Goal: Information Seeking & Learning: Learn about a topic

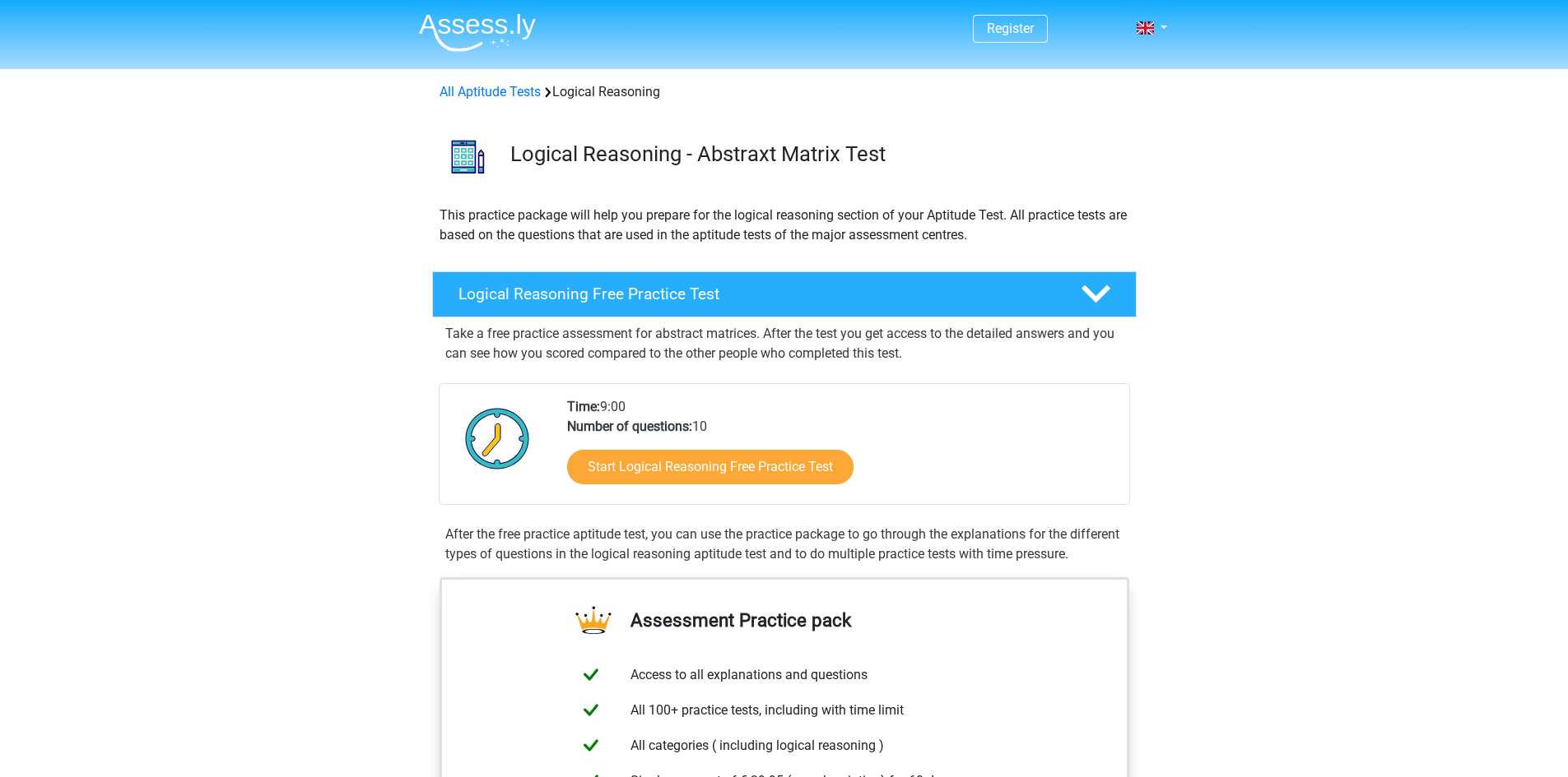
click at [617, 406] on div "Time: 9:00 Number of questions: 10 Start Logical Reasoning Free Practice Test" at bounding box center [841, 450] width 574 height 107
click at [623, 423] on b "Number of questions:" at bounding box center [629, 426] width 125 height 16
click at [559, 236] on p "This practice package will help you prepare for the logical reasoning section o…" at bounding box center [784, 225] width 690 height 39
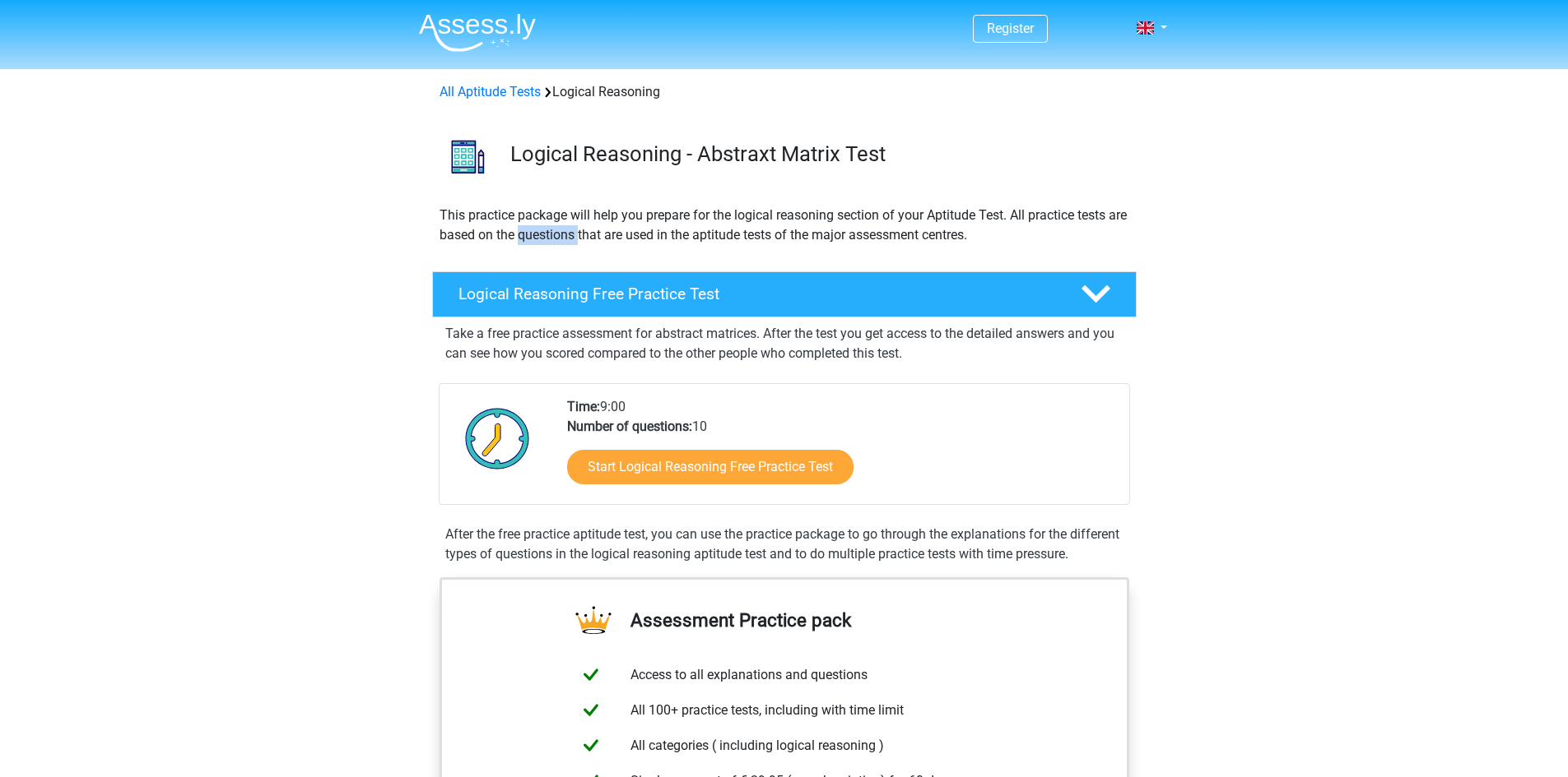
click at [559, 236] on p "This practice package will help you prepare for the logical reasoning section o…" at bounding box center [784, 225] width 690 height 39
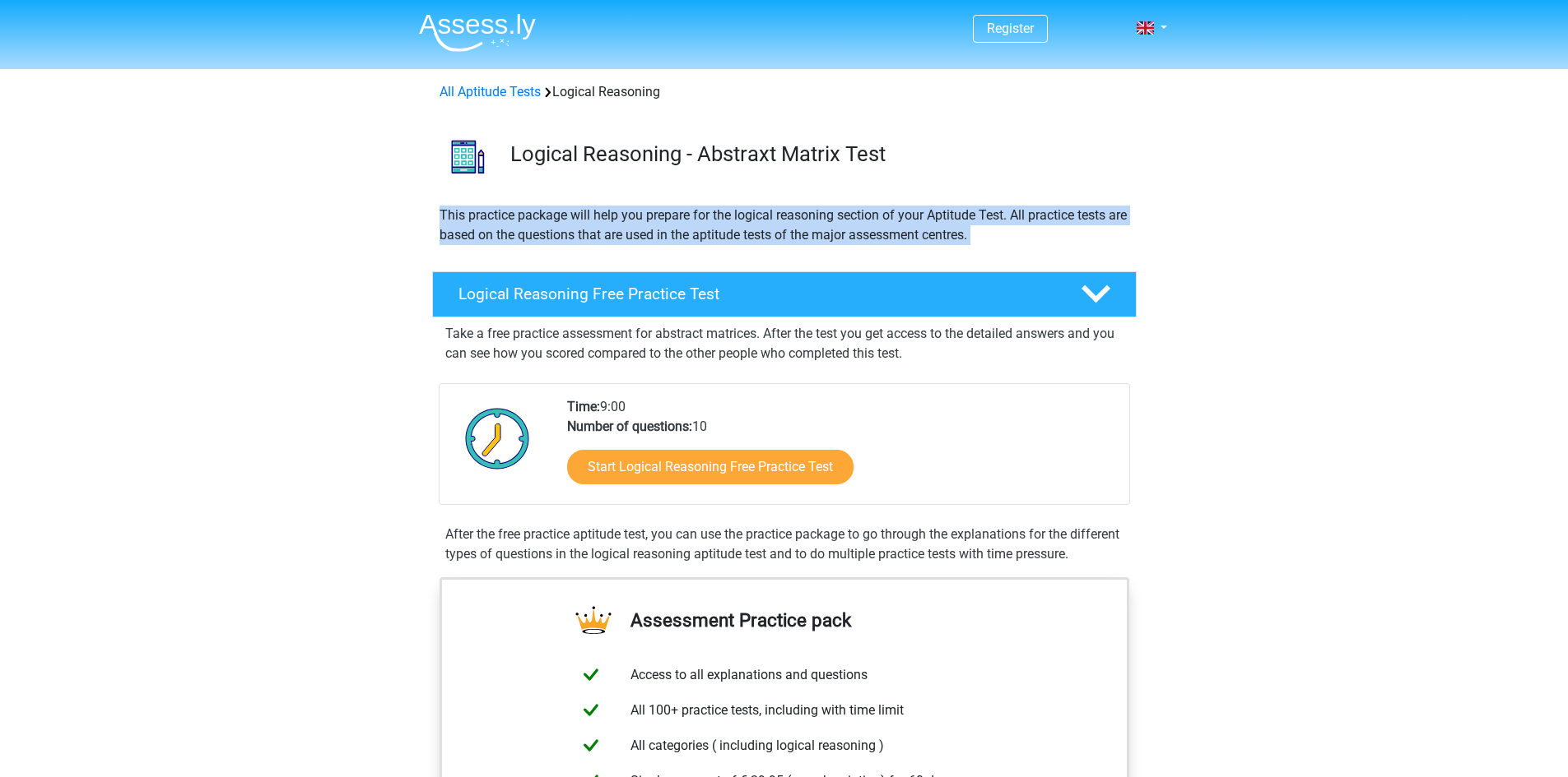
click at [559, 236] on p "This practice package will help you prepare for the logical reasoning section o…" at bounding box center [784, 225] width 690 height 39
click at [624, 235] on p "This practice package will help you prepare for the logical reasoning section o…" at bounding box center [784, 225] width 690 height 39
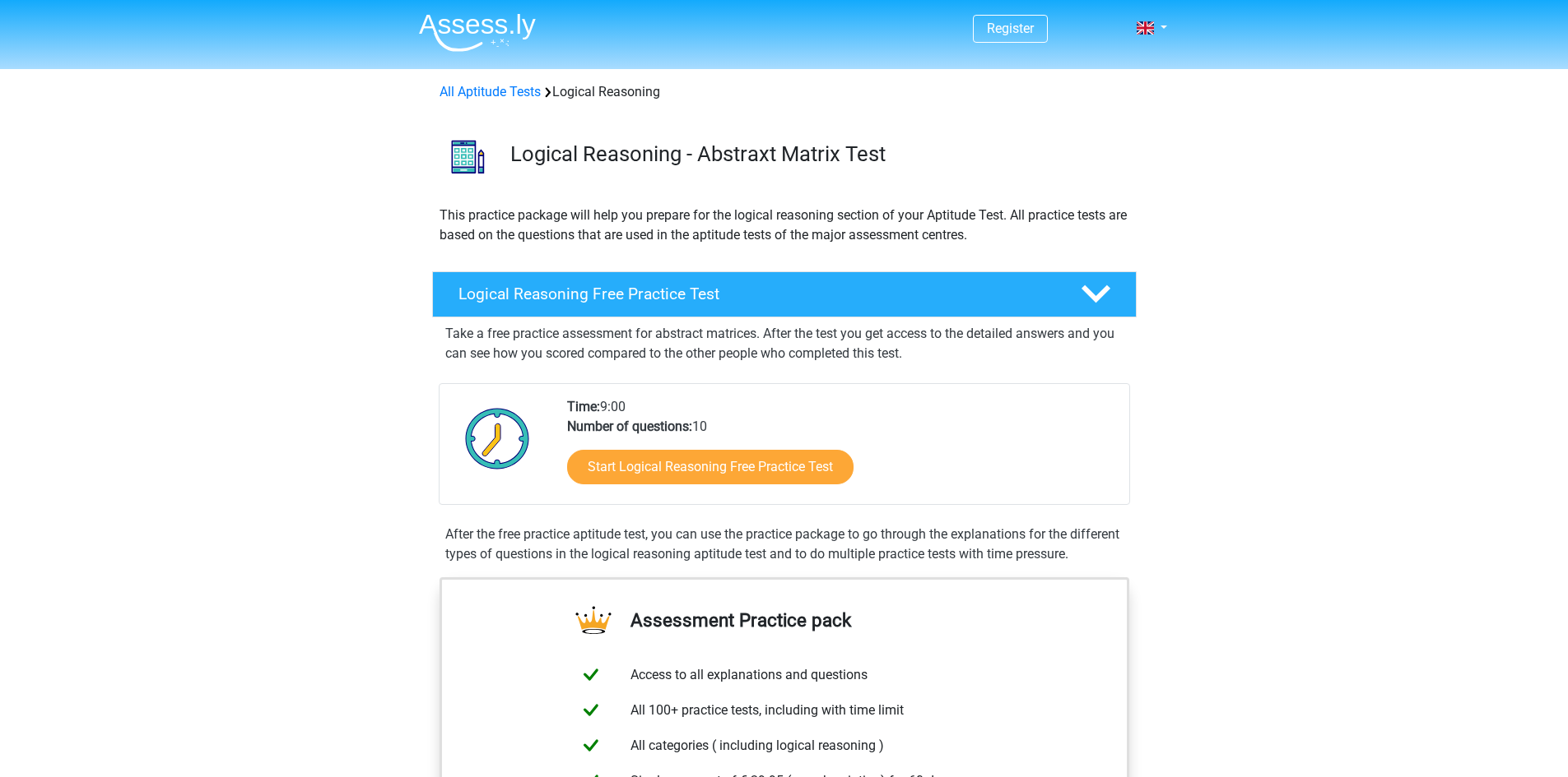
click at [900, 221] on p "This practice package will help you prepare for the logical reasoning section o…" at bounding box center [784, 225] width 690 height 39
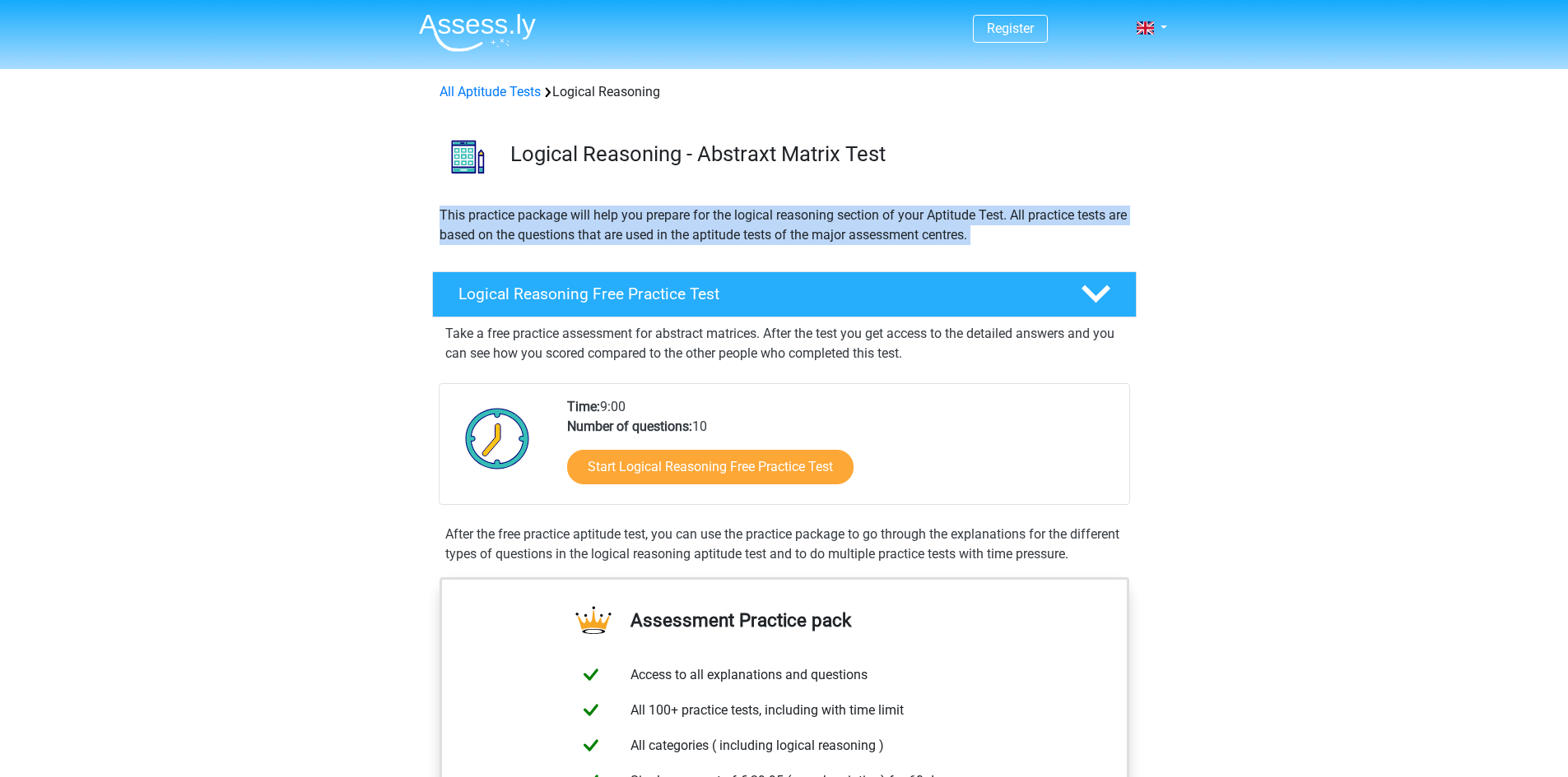
click at [900, 219] on p "This practice package will help you prepare for the logical reasoning section o…" at bounding box center [784, 225] width 690 height 39
click at [921, 222] on p "This practice package will help you prepare for the logical reasoning section o…" at bounding box center [784, 225] width 690 height 39
